Goal: Find specific page/section: Find specific page/section

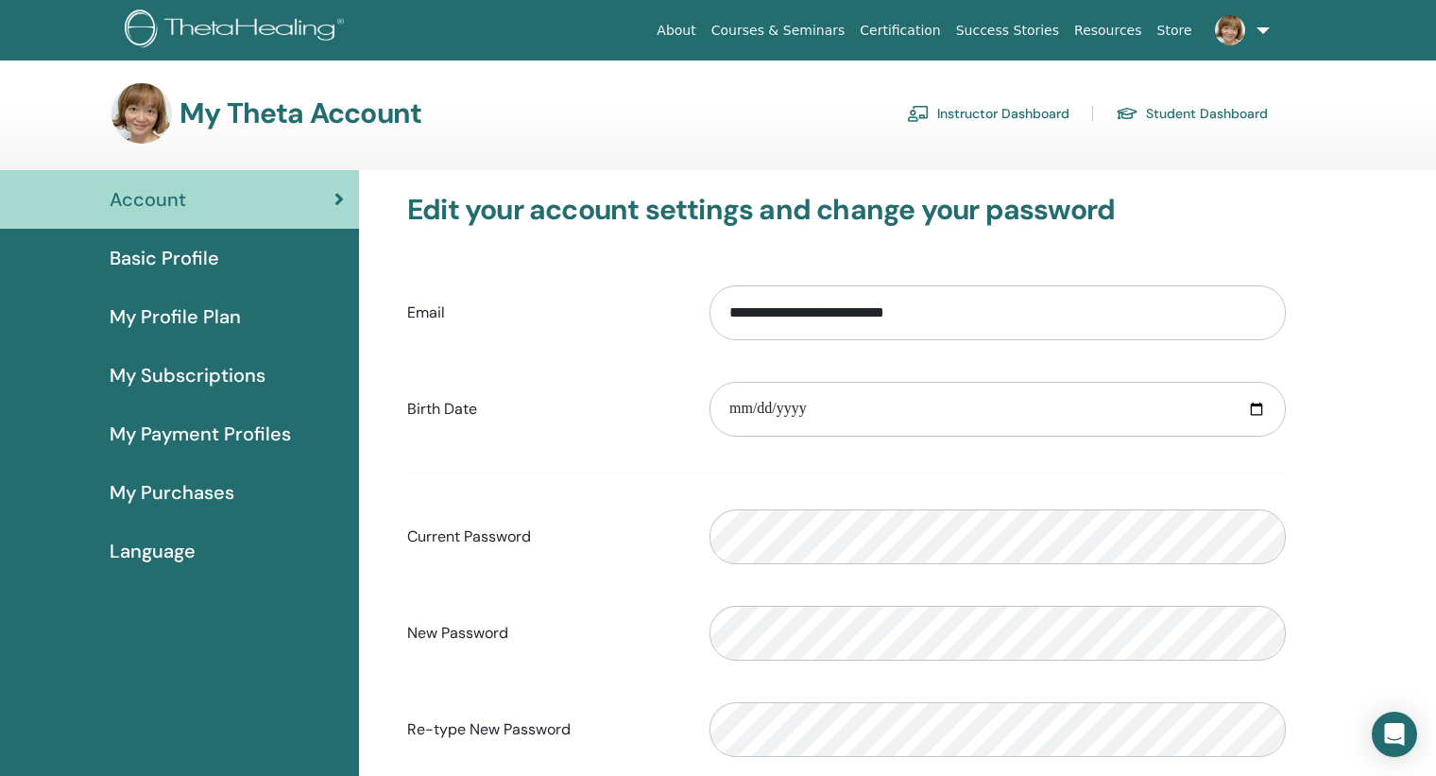
click at [1012, 115] on link "Instructor Dashboard" at bounding box center [988, 113] width 163 height 30
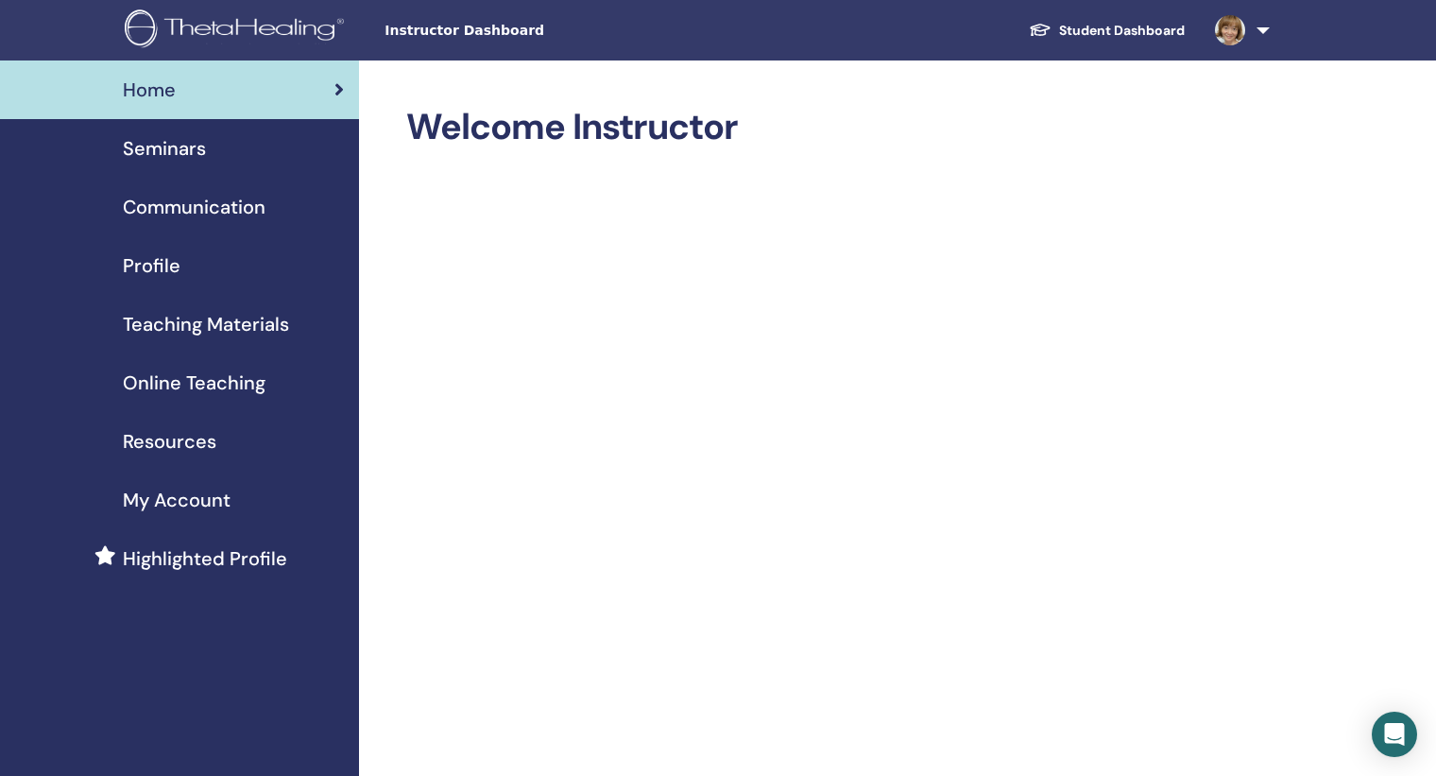
click at [230, 330] on span "Teaching Materials" at bounding box center [206, 324] width 166 height 28
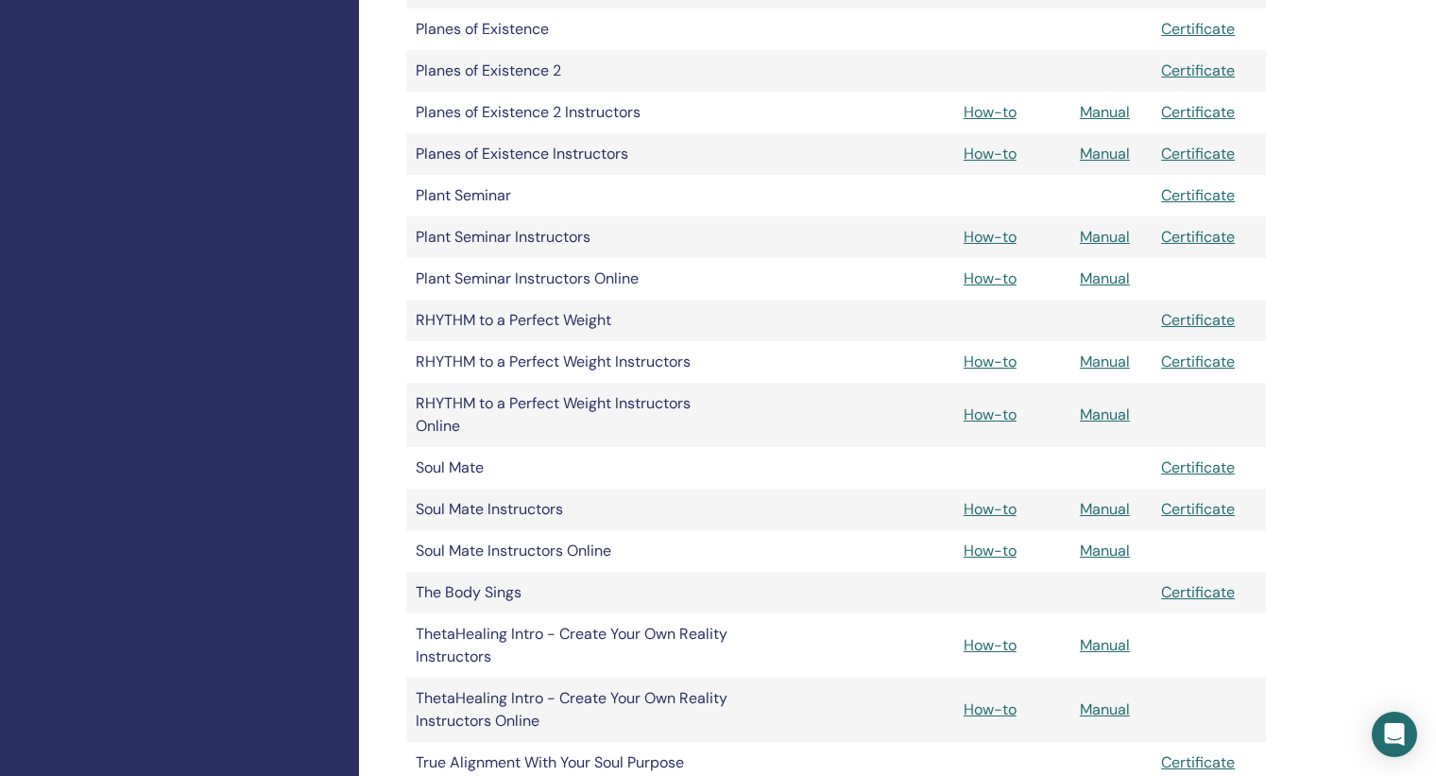
scroll to position [2597, 0]
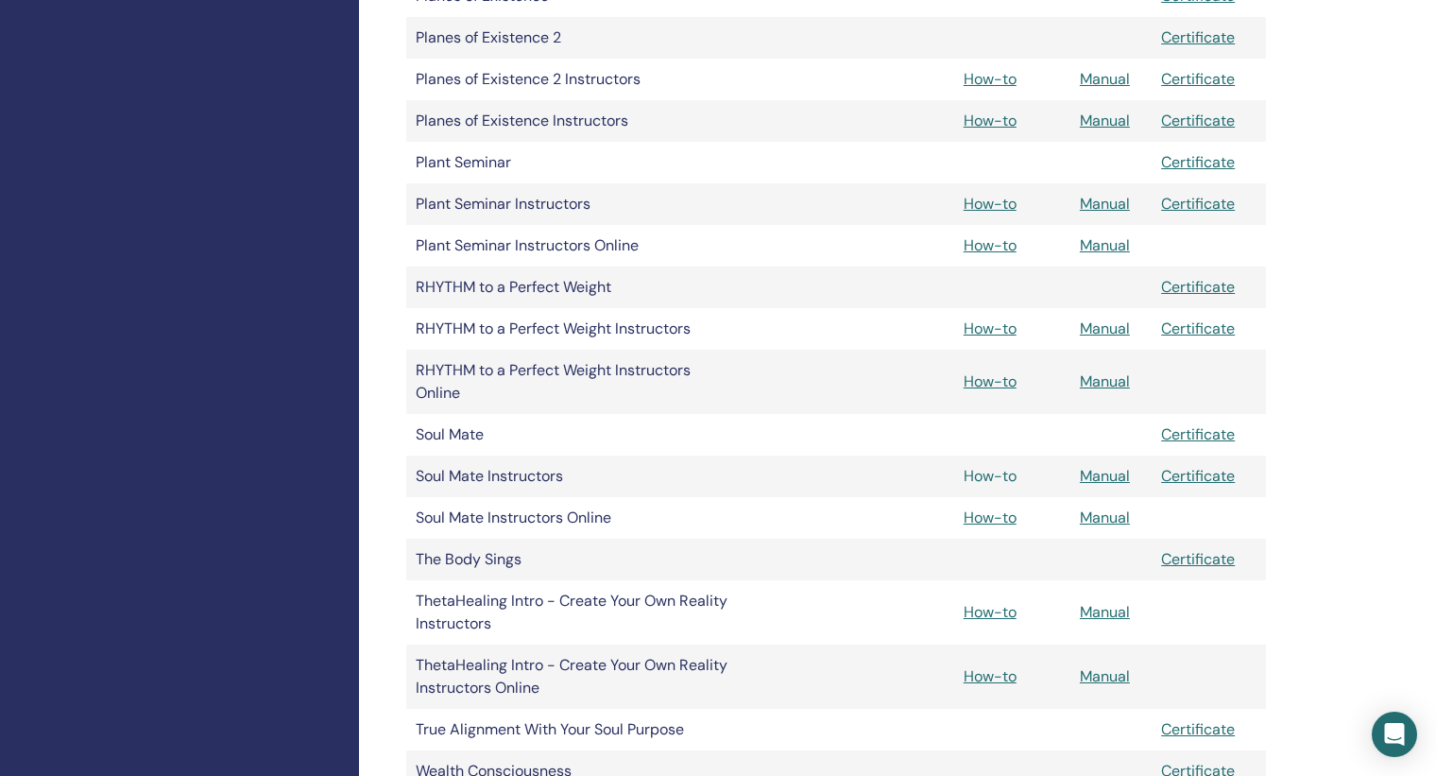
click at [998, 479] on link "How-to" at bounding box center [990, 476] width 53 height 20
